Goal: Task Accomplishment & Management: Use online tool/utility

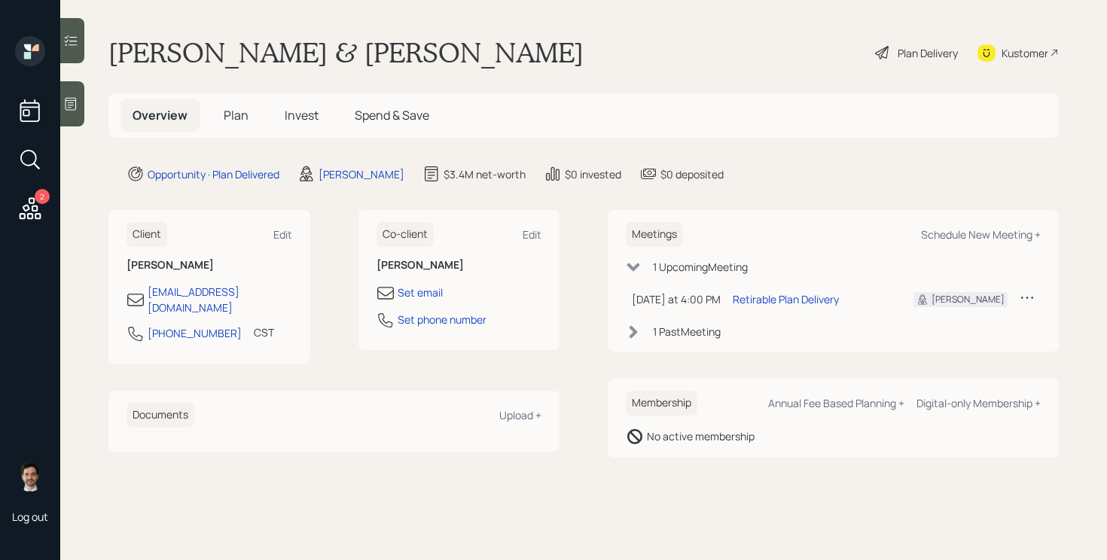
click at [231, 117] on span "Plan" at bounding box center [236, 115] width 25 height 17
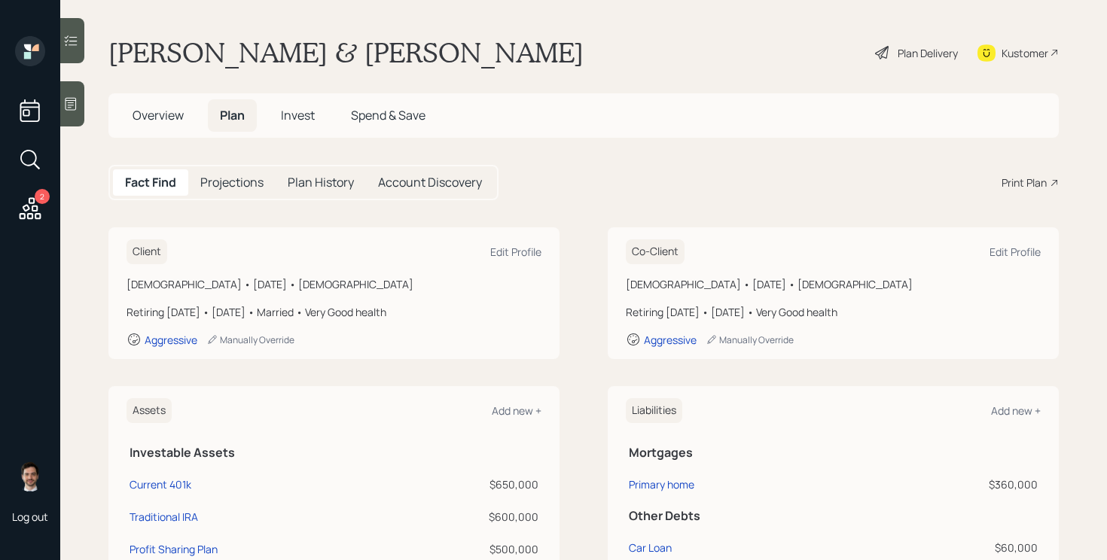
click at [26, 213] on icon at bounding box center [30, 208] width 27 height 27
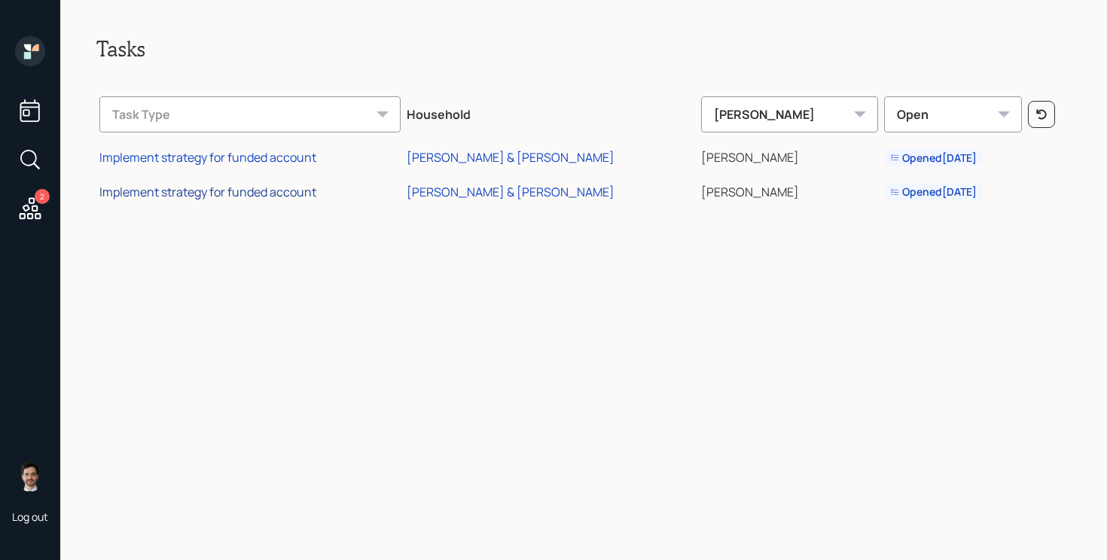
click at [237, 191] on div "Implement strategy for funded account" at bounding box center [207, 192] width 217 height 17
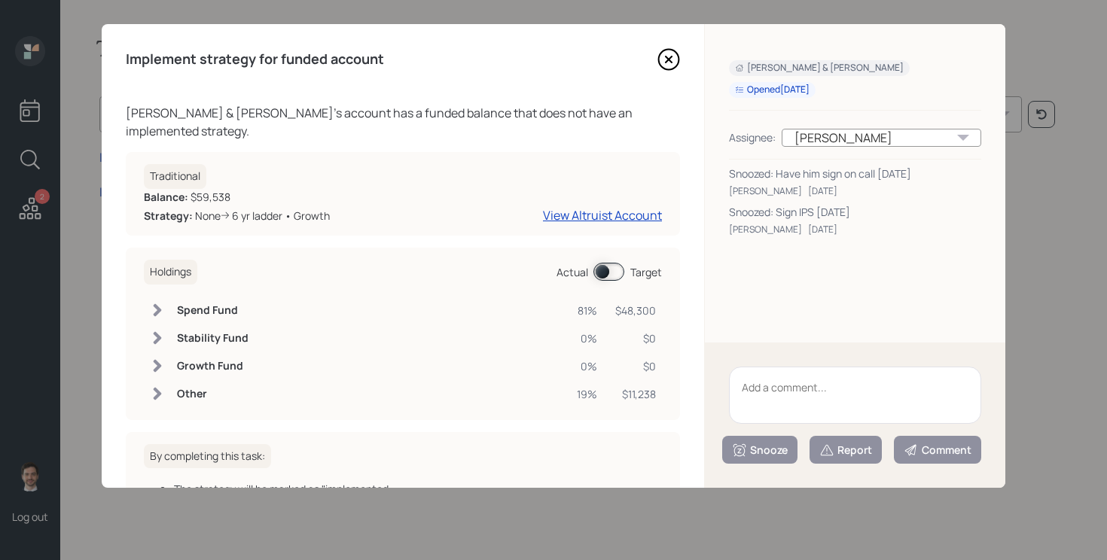
scroll to position [108, 0]
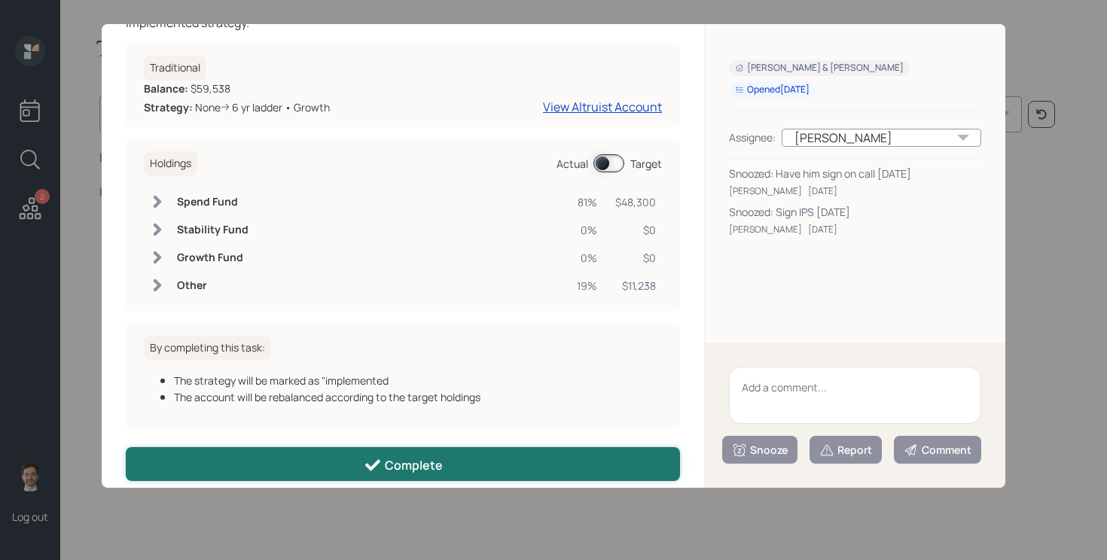
click at [417, 457] on div "Complete" at bounding box center [403, 466] width 79 height 18
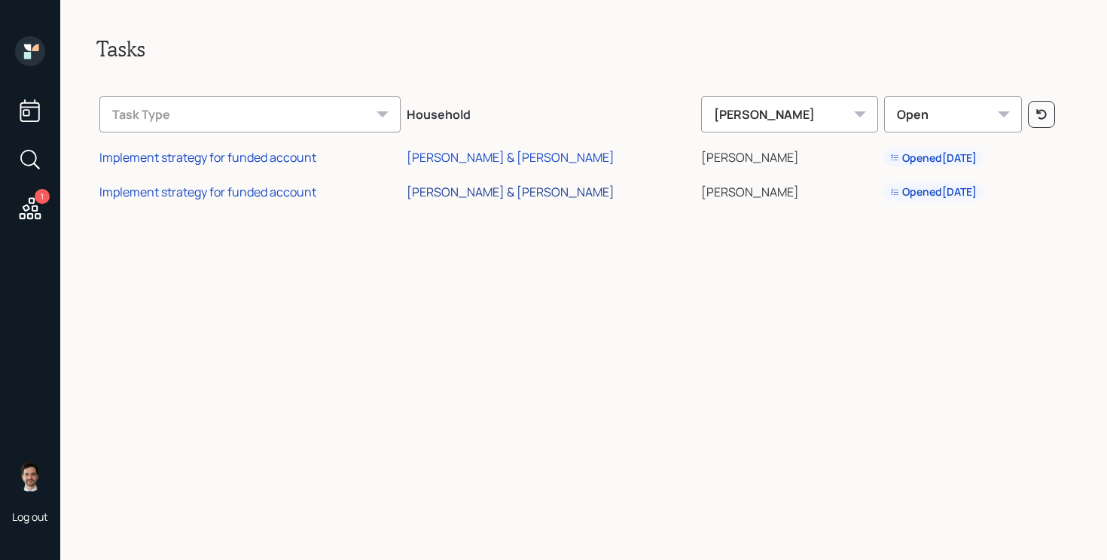
click at [522, 191] on div "[PERSON_NAME] & [PERSON_NAME]" at bounding box center [511, 192] width 208 height 17
